Goal: Task Accomplishment & Management: Use online tool/utility

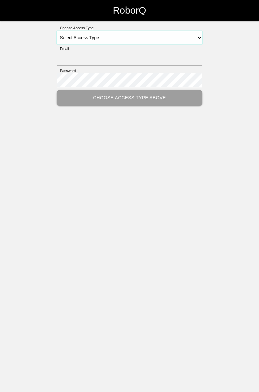
click at [201, 38] on select "Select Access Type Admin Customer Supervisor Worker" at bounding box center [130, 38] width 146 height 14
select select "Worker"
click at [57, 31] on select "Select Access Type Admin Customer Supervisor Worker" at bounding box center [130, 38] width 146 height 14
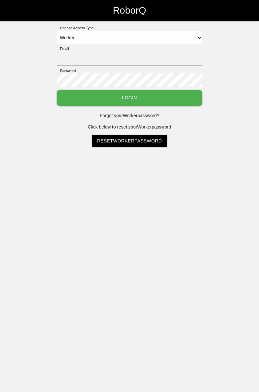
click at [68, 48] on label "Email" at bounding box center [63, 49] width 12 height 6
click at [68, 52] on input "Email" at bounding box center [130, 59] width 146 height 14
type input "[PERSON_NAME][EMAIL_ADDRESS][DOMAIN_NAME]"
click at [57, 90] on button "Login" at bounding box center [130, 98] width 146 height 16
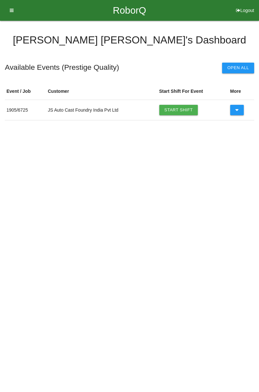
click at [185, 112] on link "Start Shift" at bounding box center [178, 110] width 39 height 10
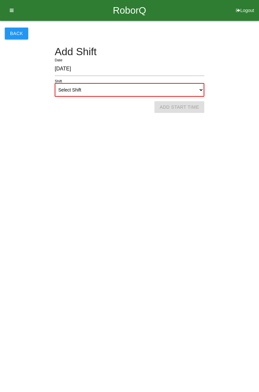
click at [202, 89] on select "Select Shift 1st Shift 2nd Shift 3rd Shift 4th Shift" at bounding box center [130, 90] width 150 height 14
select select "1"
click at [55, 83] on select "Select Shift 1st Shift 2nd Shift 3rd Shift 4th Shift" at bounding box center [130, 90] width 150 height 14
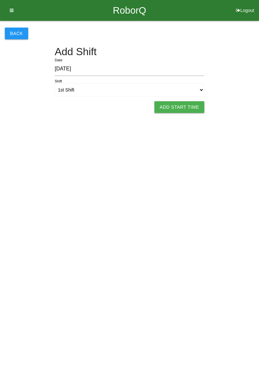
click at [190, 106] on button "Add Start Time" at bounding box center [180, 107] width 50 height 12
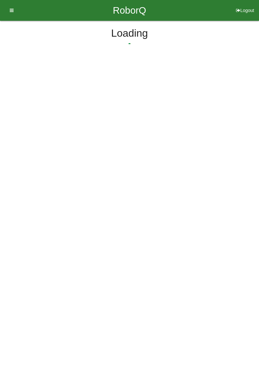
select select "7"
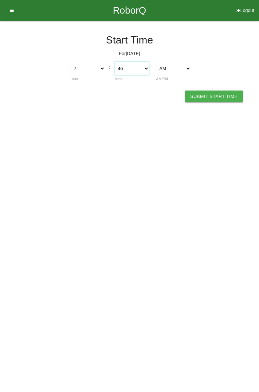
click at [148, 68] on select "00 01 02 03 04 05 06 07 08 09 10 11 12 13 14 15 16 17 18 19 20 21 22 23 24 25 2…" at bounding box center [132, 69] width 35 height 14
select select "0"
click at [115, 62] on select "00 01 02 03 04 05 06 07 08 09 10 11 12 13 14 15 16 17 18 19 20 21 22 23 24 25 2…" at bounding box center [132, 69] width 35 height 14
click at [222, 96] on button "Submit Start Time" at bounding box center [214, 96] width 58 height 12
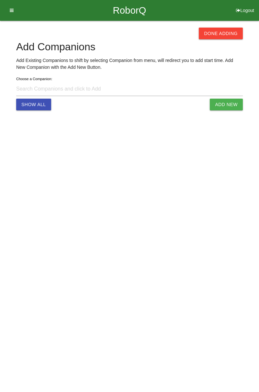
click at [228, 34] on button "Done Adding" at bounding box center [221, 34] width 44 height 12
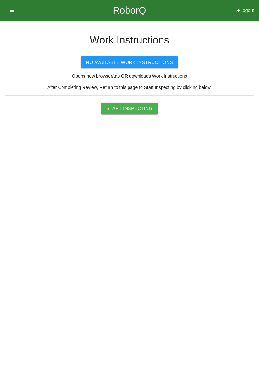
click at [140, 103] on button "Start Inspecting" at bounding box center [129, 108] width 56 height 12
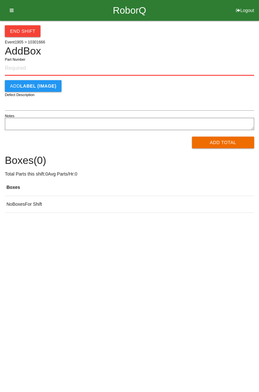
click at [29, 67] on input "Part Number" at bounding box center [130, 68] width 250 height 14
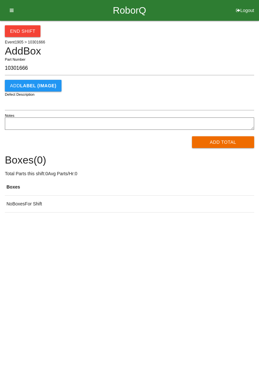
type input "10301666"
click at [180, 57] on div "End Shift Event 1905 > 10301666 Add Box 10301666 Part Number Add LABEL (IMAGE) …" at bounding box center [130, 117] width 250 height 192
click at [229, 145] on button "Add Total" at bounding box center [223, 142] width 63 height 12
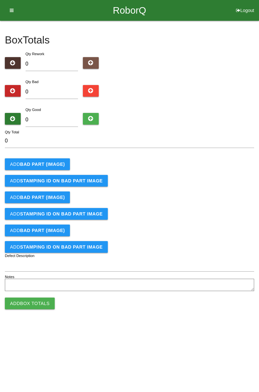
click at [54, 161] on b "BAD PART (IMAGE)" at bounding box center [42, 163] width 45 height 5
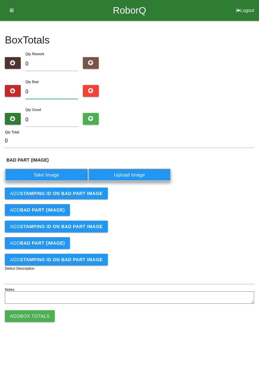
click at [55, 92] on input "0" at bounding box center [52, 92] width 53 height 14
type input "2"
type input "20"
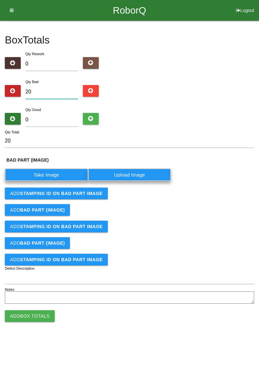
type input "20"
click at [55, 117] on input "0" at bounding box center [52, 120] width 53 height 14
type input "6"
type input "26"
type input "64"
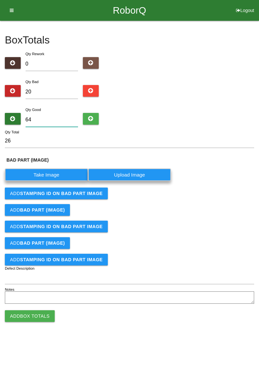
type input "84"
type input "64"
click at [51, 171] on label "Take Image" at bounding box center [46, 174] width 83 height 13
click at [0, 0] on \(IMAGE\) "Take Image" at bounding box center [0, 0] width 0 height 0
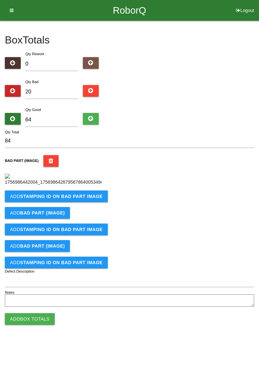
click at [89, 199] on b "STAMPING ID on BAD PART Image" at bounding box center [61, 196] width 83 height 5
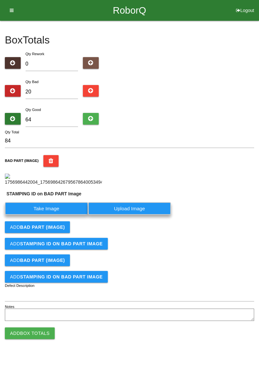
click at [68, 215] on label "Take Image" at bounding box center [46, 208] width 83 height 13
click at [0, 0] on PART "Take Image" at bounding box center [0, 0] width 0 height 0
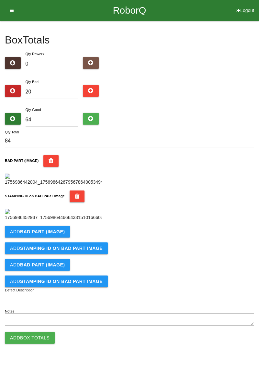
scroll to position [143, 0]
click at [65, 237] on button "Add BAD PART (IMAGE)" at bounding box center [37, 232] width 65 height 12
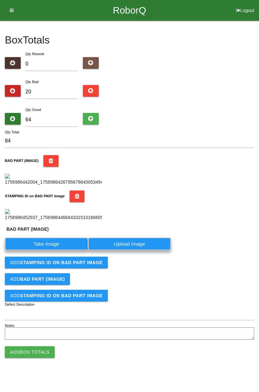
click at [52, 250] on label "Take Image" at bounding box center [46, 243] width 83 height 13
click at [0, 0] on \(IMAGE\) "Take Image" at bounding box center [0, 0] width 0 height 0
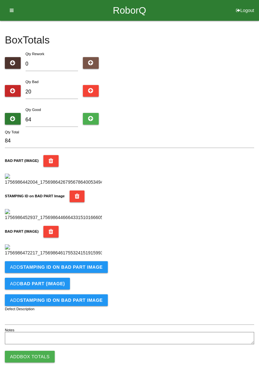
scroll to position [249, 0]
click at [89, 269] on b "STAMPING ID on BAD PART Image" at bounding box center [61, 266] width 83 height 5
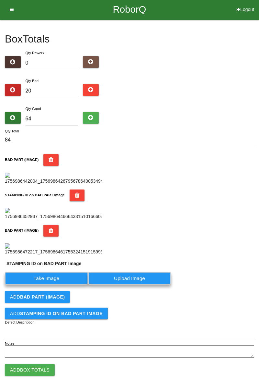
click at [58, 284] on label "Take Image" at bounding box center [46, 278] width 83 height 13
click at [0, 0] on PART "Take Image" at bounding box center [0, 0] width 0 height 0
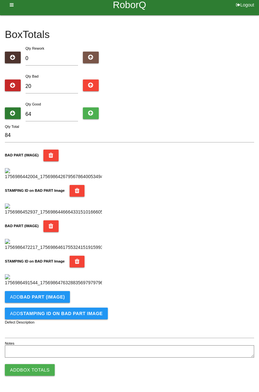
scroll to position [355, 0]
click at [64, 298] on button "Add BAD PART (IMAGE)" at bounding box center [37, 297] width 65 height 12
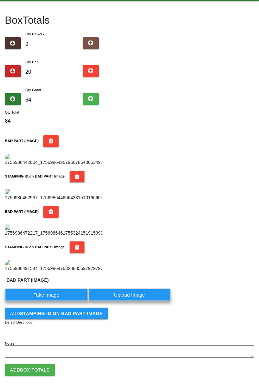
click at [57, 301] on label "Take Image" at bounding box center [46, 294] width 83 height 13
click at [0, 0] on \(IMAGE\) "Take Image" at bounding box center [0, 0] width 0 height 0
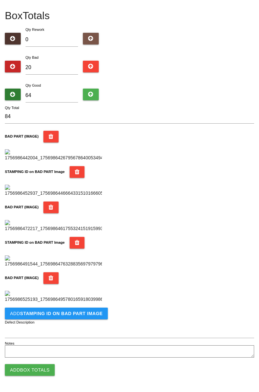
scroll to position [462, 0]
click at [89, 315] on b "STAMPING ID on BAD PART Image" at bounding box center [61, 313] width 83 height 5
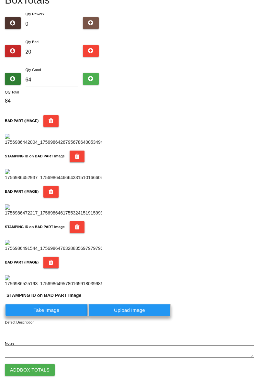
scroll to position [477, 0]
click at [68, 315] on label "Take Image" at bounding box center [46, 309] width 83 height 13
click at [0, 0] on PART "Take Image" at bounding box center [0, 0] width 0 height 0
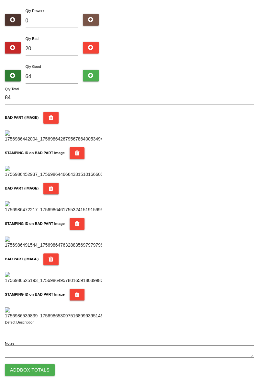
scroll to position [568, 0]
click at [42, 371] on button "Add Box Totals" at bounding box center [30, 370] width 50 height 12
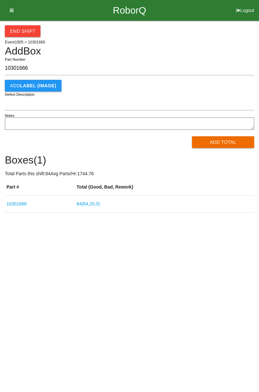
type input "10301666"
click at [241, 137] on button "Add Total" at bounding box center [223, 142] width 63 height 12
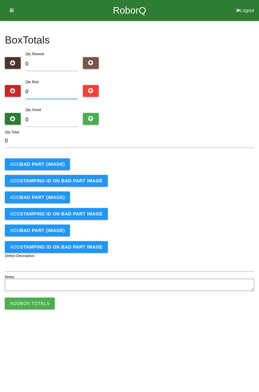
click at [65, 89] on input "0" at bounding box center [52, 92] width 53 height 14
type input "6"
click at [53, 165] on b "BAD PART (IMAGE)" at bounding box center [42, 163] width 45 height 5
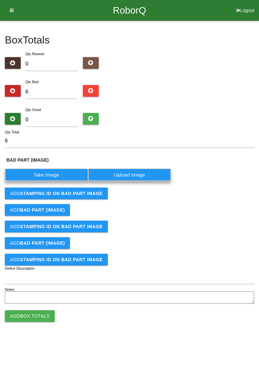
click at [61, 174] on label "Take Image" at bounding box center [46, 174] width 83 height 13
click at [0, 0] on \(IMAGE\) "Take Image" at bounding box center [0, 0] width 0 height 0
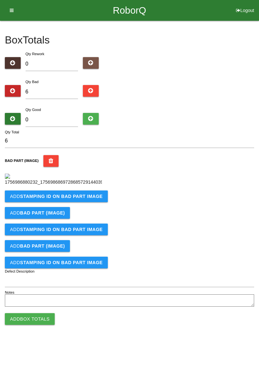
click at [75, 202] on button "Add STAMPING ID on BAD PART Image" at bounding box center [56, 196] width 103 height 12
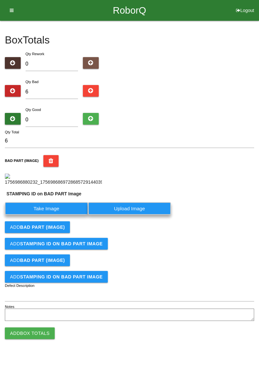
click at [60, 215] on label "Take Image" at bounding box center [46, 208] width 83 height 13
click at [0, 0] on PART "Take Image" at bounding box center [0, 0] width 0 height 0
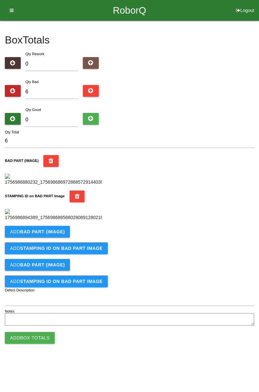
scroll to position [143, 0]
click at [66, 237] on button "Add BAD PART (IMAGE)" at bounding box center [37, 232] width 65 height 12
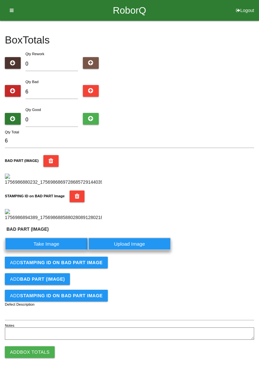
click at [58, 250] on label "Take Image" at bounding box center [46, 243] width 83 height 13
click at [0, 0] on \(IMAGE\) "Take Image" at bounding box center [0, 0] width 0 height 0
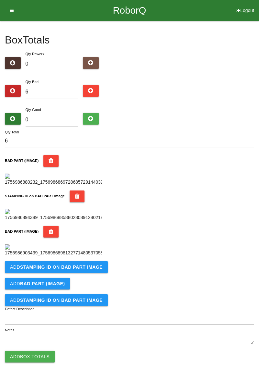
click at [86, 303] on form "6 Qty Total BAD PART (IMAGE) STAMPING ID on BAD PART Image BAD PART (IMAGE) Add…" at bounding box center [130, 240] width 250 height 212
click at [85, 273] on button "Add STAMPING ID on BAD PART Image" at bounding box center [56, 267] width 103 height 12
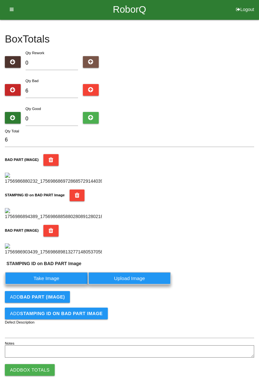
click at [58, 284] on label "Take Image" at bounding box center [46, 278] width 83 height 13
click at [0, 0] on PART "Take Image" at bounding box center [0, 0] width 0 height 0
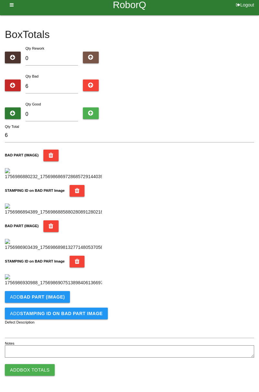
scroll to position [355, 0]
click at [63, 298] on button "Add BAD PART (IMAGE)" at bounding box center [37, 297] width 65 height 12
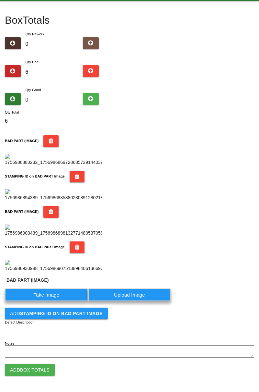
click at [55, 301] on label "Take Image" at bounding box center [46, 294] width 83 height 13
click at [0, 0] on \(IMAGE\) "Take Image" at bounding box center [0, 0] width 0 height 0
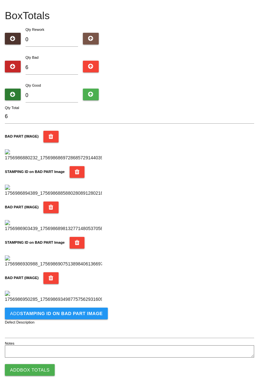
scroll to position [462, 0]
click at [91, 314] on b "STAMPING ID on BAD PART Image" at bounding box center [61, 313] width 83 height 5
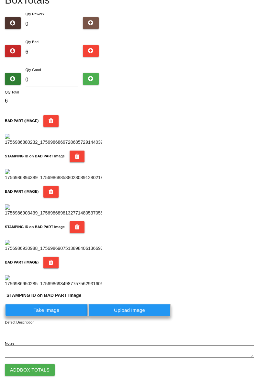
click at [69, 316] on label "Take Image" at bounding box center [46, 309] width 83 height 13
click at [0, 0] on PART "Take Image" at bounding box center [0, 0] width 0 height 0
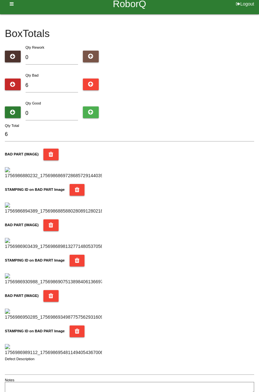
scroll to position [0, 0]
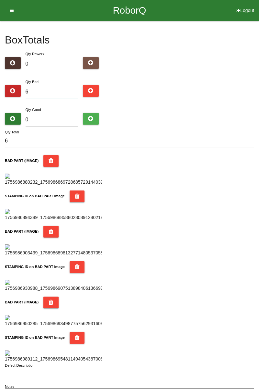
click at [53, 90] on input "6" at bounding box center [52, 92] width 53 height 14
type input "0"
type input "1"
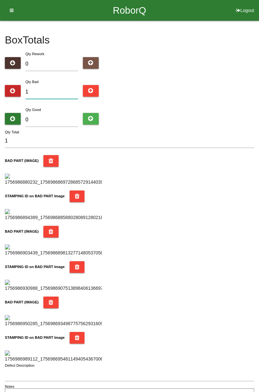
type input "13"
type input "1"
type input "18"
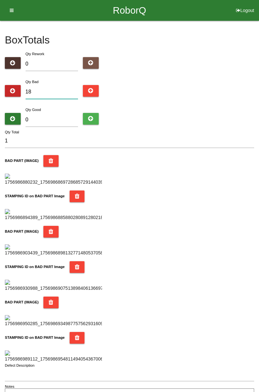
type input "18"
click at [53, 86] on input "18" at bounding box center [52, 92] width 53 height 14
type input "1"
type input "0"
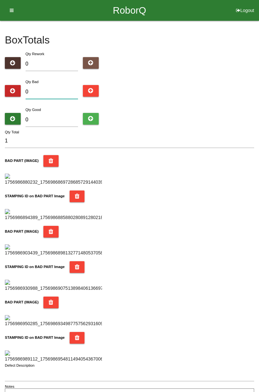
type input "0"
type input "2"
type input "21"
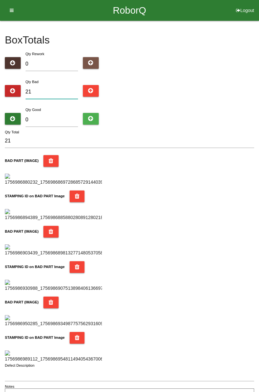
type input "2"
type input "24"
type input "2"
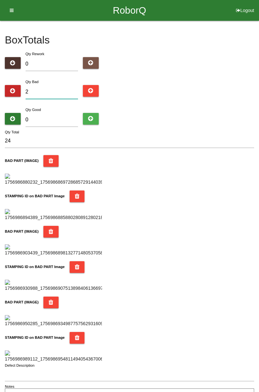
type input "2"
type input "26"
click at [259, 107] on div "Box Totals Translate Weight Weight unit: Rework Weight Bad Weight Good Weight 0…" at bounding box center [129, 212] width 259 height 382
click at [54, 90] on input "26" at bounding box center [52, 92] width 53 height 14
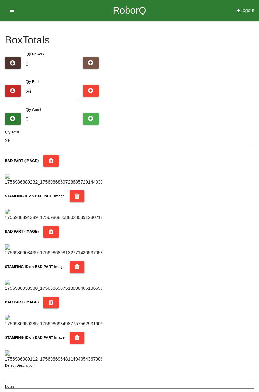
type input "2"
type input "29"
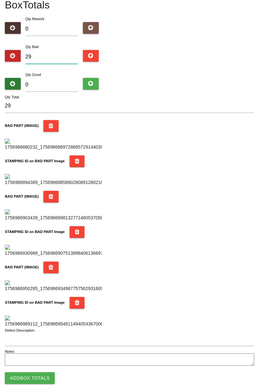
scroll to position [34, 0]
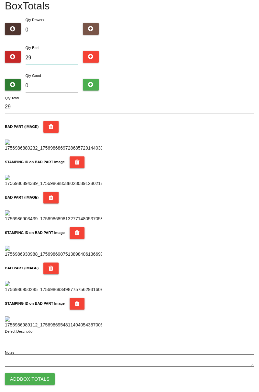
type input "29"
click at [47, 83] on input "0" at bounding box center [52, 86] width 53 height 14
type input "5"
type input "34"
type input "55"
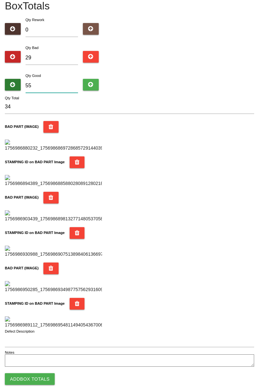
type input "84"
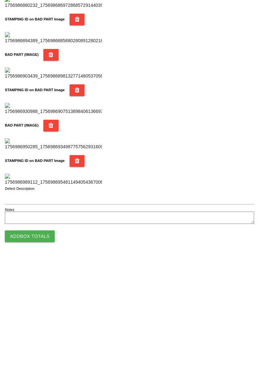
type input "55"
click at [45, 367] on button "Add Box Totals" at bounding box center [30, 370] width 50 height 12
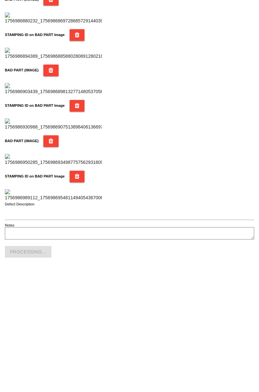
scroll to position [568, 0]
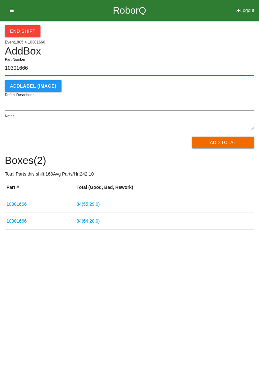
type input "10301666"
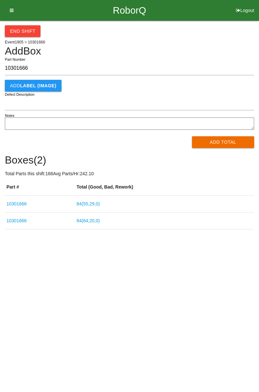
click at [227, 143] on button "Add Total" at bounding box center [223, 142] width 63 height 12
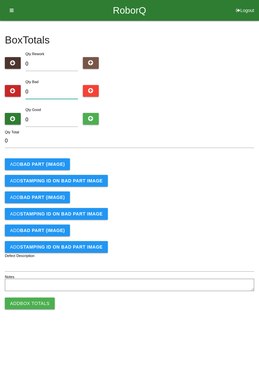
click at [53, 94] on input "0" at bounding box center [52, 92] width 53 height 14
type input "2"
click at [54, 161] on b "BAD PART (IMAGE)" at bounding box center [42, 163] width 45 height 5
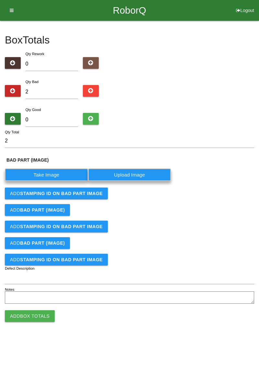
click at [48, 175] on label "Take Image" at bounding box center [46, 174] width 83 height 13
click at [0, 0] on \(IMAGE\) "Take Image" at bounding box center [0, 0] width 0 height 0
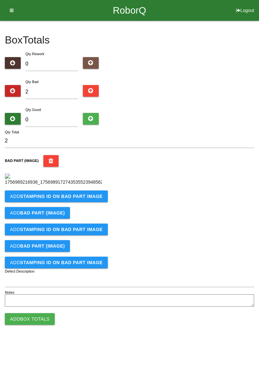
click at [95, 199] on b "STAMPING ID on BAD PART Image" at bounding box center [61, 196] width 83 height 5
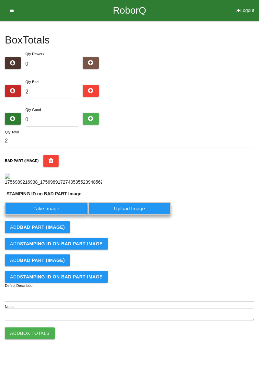
click at [65, 215] on label "Take Image" at bounding box center [46, 208] width 83 height 13
click at [0, 0] on PART "Take Image" at bounding box center [0, 0] width 0 height 0
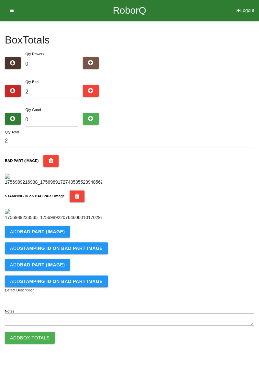
scroll to position [143, 0]
click at [61, 234] on b "BAD PART (IMAGE)" at bounding box center [42, 231] width 45 height 5
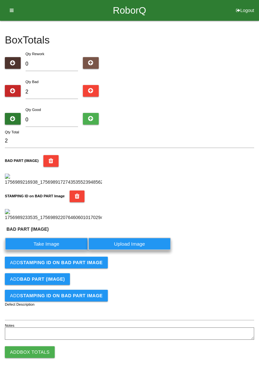
click at [58, 250] on label "Take Image" at bounding box center [46, 243] width 83 height 13
click at [0, 0] on \(IMAGE\) "Take Image" at bounding box center [0, 0] width 0 height 0
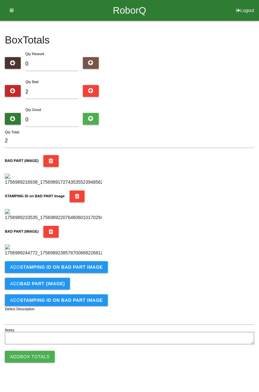
scroll to position [249, 0]
click at [68, 269] on b "STAMPING ID on BAD PART Image" at bounding box center [61, 266] width 83 height 5
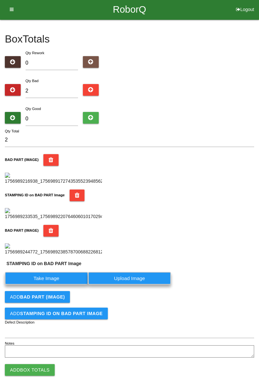
click at [56, 284] on label "Take Image" at bounding box center [46, 278] width 83 height 13
click at [0, 0] on PART "Take Image" at bounding box center [0, 0] width 0 height 0
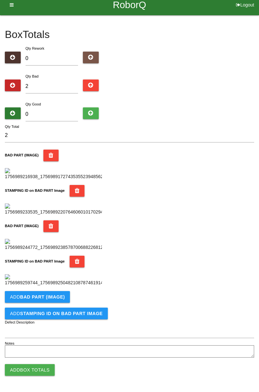
scroll to position [355, 0]
click at [54, 297] on b "BAD PART (IMAGE)" at bounding box center [42, 296] width 45 height 5
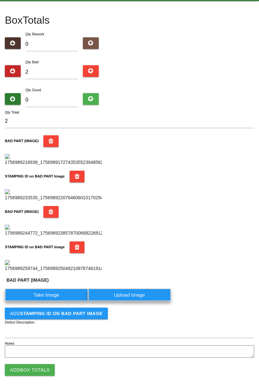
click at [53, 301] on label "Take Image" at bounding box center [46, 294] width 83 height 13
click at [0, 0] on \(IMAGE\) "Take Image" at bounding box center [0, 0] width 0 height 0
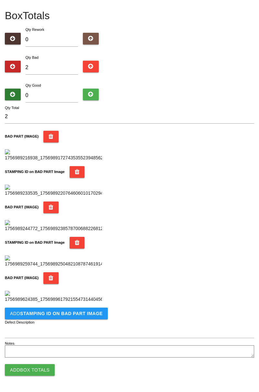
scroll to position [462, 0]
click at [85, 315] on b "STAMPING ID on BAD PART Image" at bounding box center [61, 313] width 83 height 5
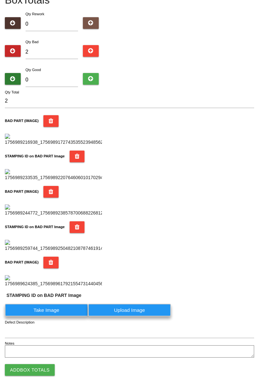
click at [66, 316] on label "Take Image" at bounding box center [46, 309] width 83 height 13
click at [0, 0] on PART "Take Image" at bounding box center [0, 0] width 0 height 0
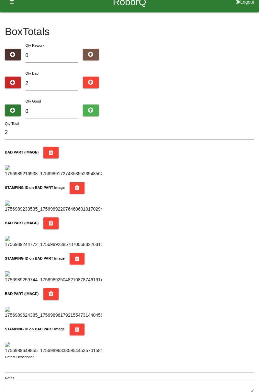
scroll to position [8, 0]
click at [53, 81] on input "2" at bounding box center [52, 83] width 53 height 14
type input "0"
type input "7"
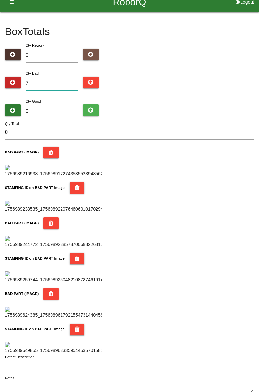
type input "7"
type input "0"
type input "1"
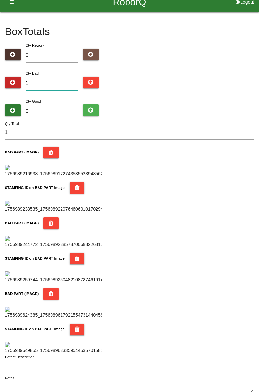
type input "11"
type input "1"
type input "0"
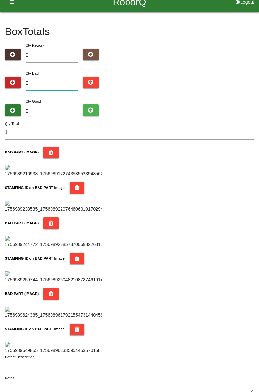
type input "0"
type input "2"
type input "20"
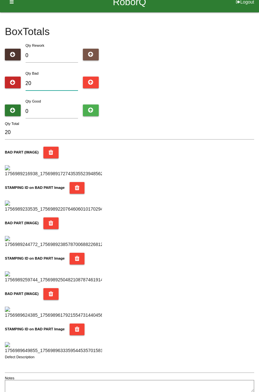
type input "20"
click at [53, 109] on input "0" at bounding box center [52, 111] width 53 height 14
type input "6"
type input "26"
type input "0"
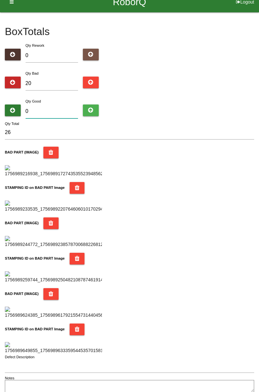
type input "20"
type input "6"
type input "26"
type input "0"
type input "20"
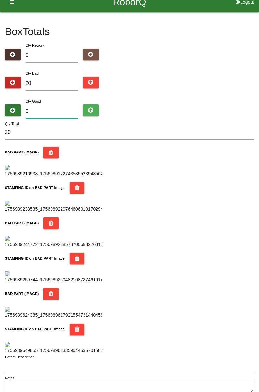
type input "6"
type input "26"
type input "664"
type input "684"
type input "66"
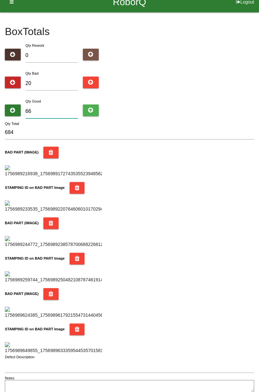
type input "86"
type input "6"
type input "26"
type input "64"
type input "84"
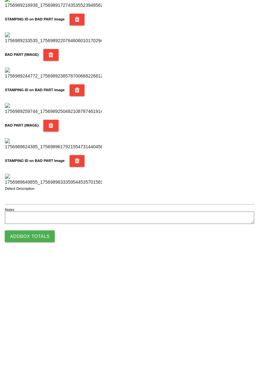
scroll to position [568, 0]
type input "64"
click at [29, 374] on button "Add Box Totals" at bounding box center [30, 370] width 50 height 12
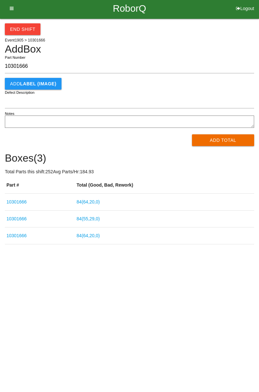
type input "10301666"
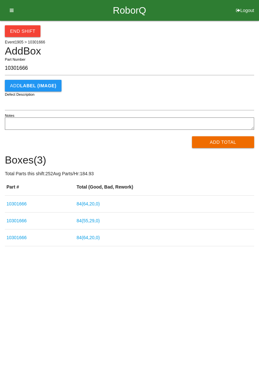
click at [229, 142] on button "Add Total" at bounding box center [223, 142] width 63 height 12
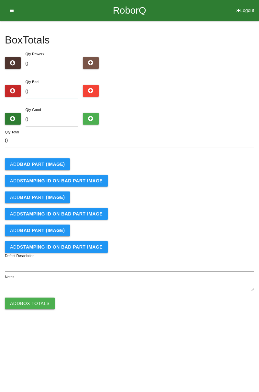
click at [67, 92] on input "0" at bounding box center [52, 92] width 53 height 14
type input "2"
click at [59, 166] on b "BAD PART (IMAGE)" at bounding box center [42, 163] width 45 height 5
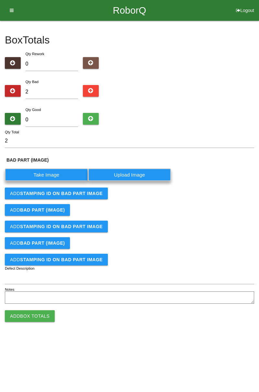
click at [54, 172] on label "Take Image" at bounding box center [46, 174] width 83 height 13
click at [0, 0] on \(IMAGE\) "Take Image" at bounding box center [0, 0] width 0 height 0
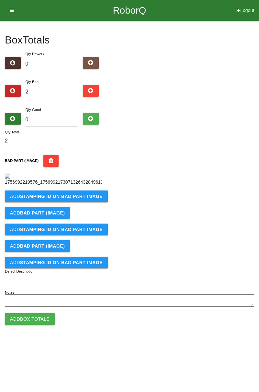
click at [82, 199] on b "STAMPING ID on BAD PART Image" at bounding box center [61, 196] width 83 height 5
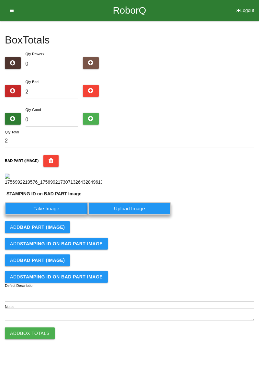
click at [55, 215] on label "Take Image" at bounding box center [46, 208] width 83 height 13
click at [0, 0] on PART "Take Image" at bounding box center [0, 0] width 0 height 0
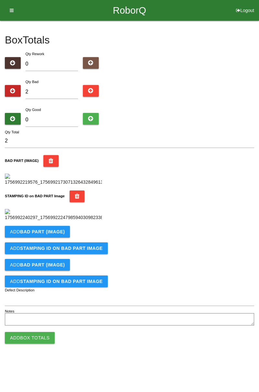
scroll to position [143, 0]
click at [50, 234] on b "BAD PART (IMAGE)" at bounding box center [42, 231] width 45 height 5
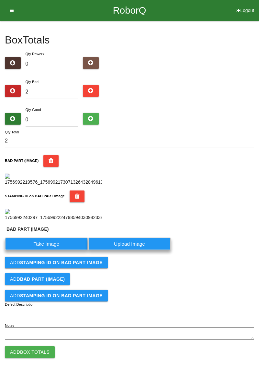
click at [58, 250] on label "Take Image" at bounding box center [46, 243] width 83 height 13
click at [0, 0] on \(IMAGE\) "Take Image" at bounding box center [0, 0] width 0 height 0
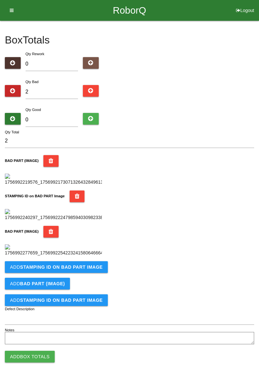
scroll to position [249, 0]
click at [84, 273] on button "Add STAMPING ID on BAD PART Image" at bounding box center [56, 267] width 103 height 12
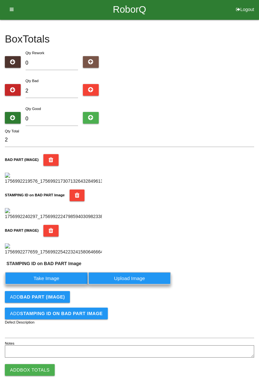
click at [53, 284] on label "Take Image" at bounding box center [46, 278] width 83 height 13
click at [0, 0] on PART "Take Image" at bounding box center [0, 0] width 0 height 0
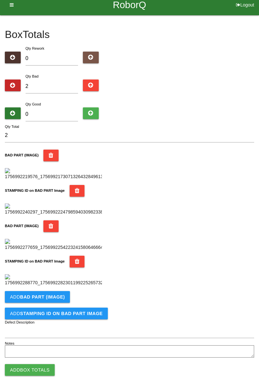
scroll to position [355, 0]
click at [68, 297] on button "Add BAD PART (IMAGE)" at bounding box center [37, 297] width 65 height 12
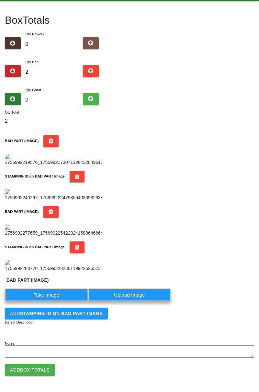
click at [60, 301] on label "Take Image" at bounding box center [46, 294] width 83 height 13
click at [0, 0] on \(IMAGE\) "Take Image" at bounding box center [0, 0] width 0 height 0
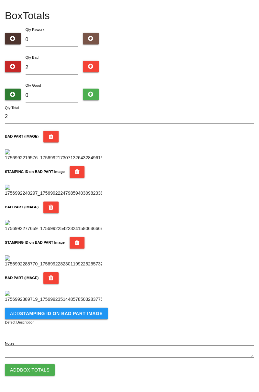
scroll to position [462, 0]
click at [81, 315] on b "STAMPING ID on BAD PART Image" at bounding box center [61, 313] width 83 height 5
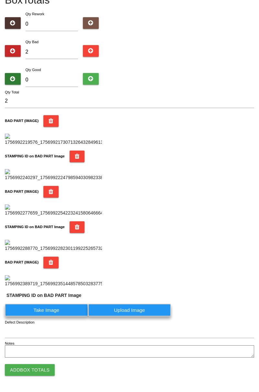
click at [60, 316] on label "Take Image" at bounding box center [46, 309] width 83 height 13
click at [0, 0] on PART "Take Image" at bounding box center [0, 0] width 0 height 0
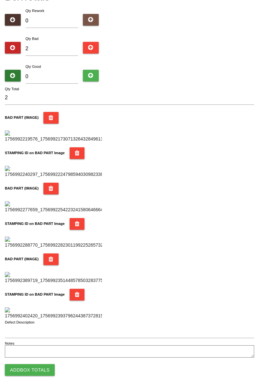
scroll to position [0, 0]
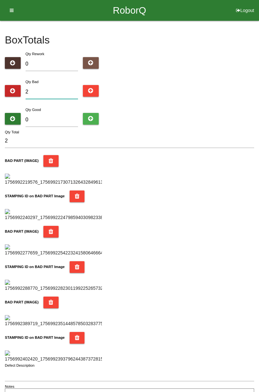
click at [48, 90] on input "2" at bounding box center [52, 92] width 53 height 14
type input "0"
type input "6"
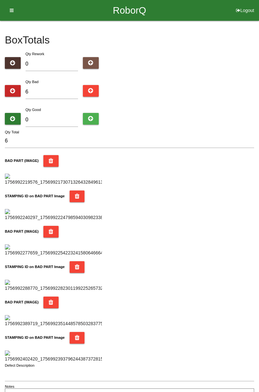
click at [259, 76] on div "Box Totals Translate Weight Weight unit: Rework Weight Bad Weight Good Weight 0…" at bounding box center [129, 212] width 259 height 382
click at [56, 92] on input "6" at bounding box center [52, 92] width 53 height 14
type input "0"
type input "8"
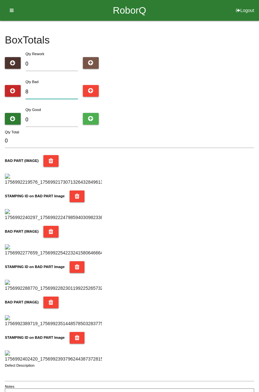
type input "8"
click at [259, 104] on div "Box Totals Translate Weight Weight unit: Rework Weight Bad Weight Good Weight 0…" at bounding box center [129, 212] width 259 height 382
